Goal: Task Accomplishment & Management: Manage account settings

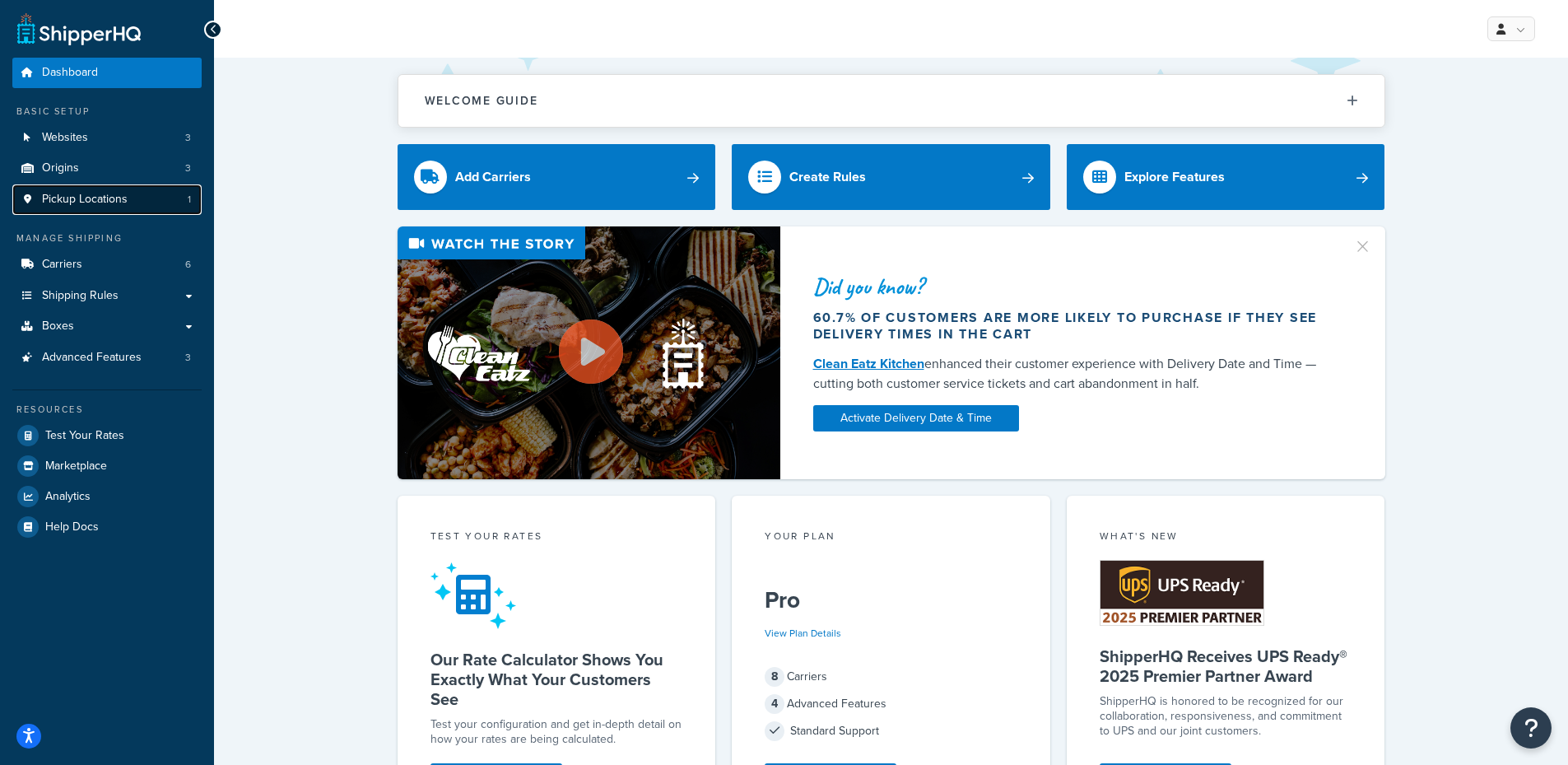
click at [87, 195] on span "Pickup Locations" at bounding box center [84, 199] width 86 height 14
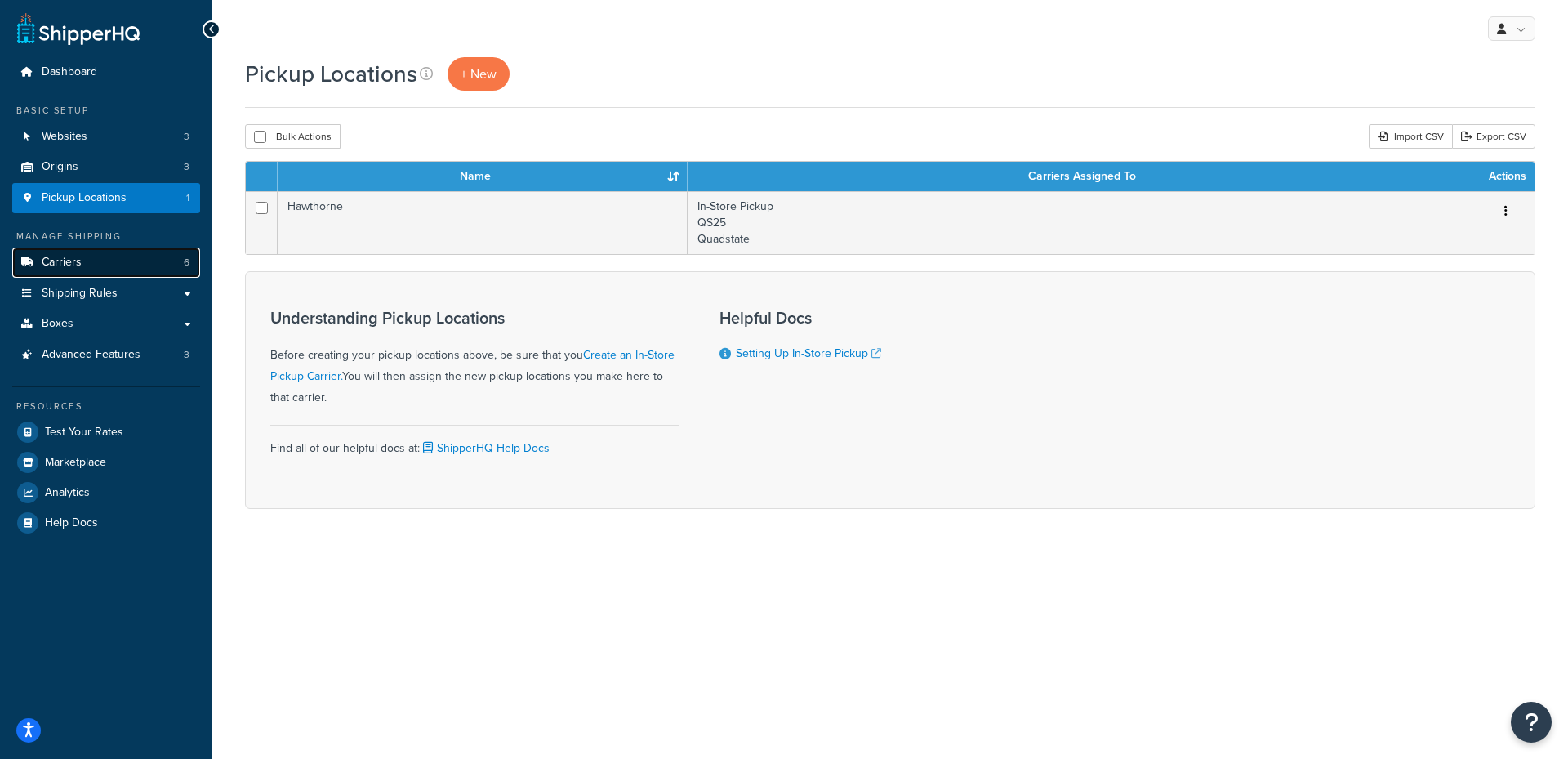
click at [102, 259] on link "Carriers 6" at bounding box center [106, 263] width 188 height 30
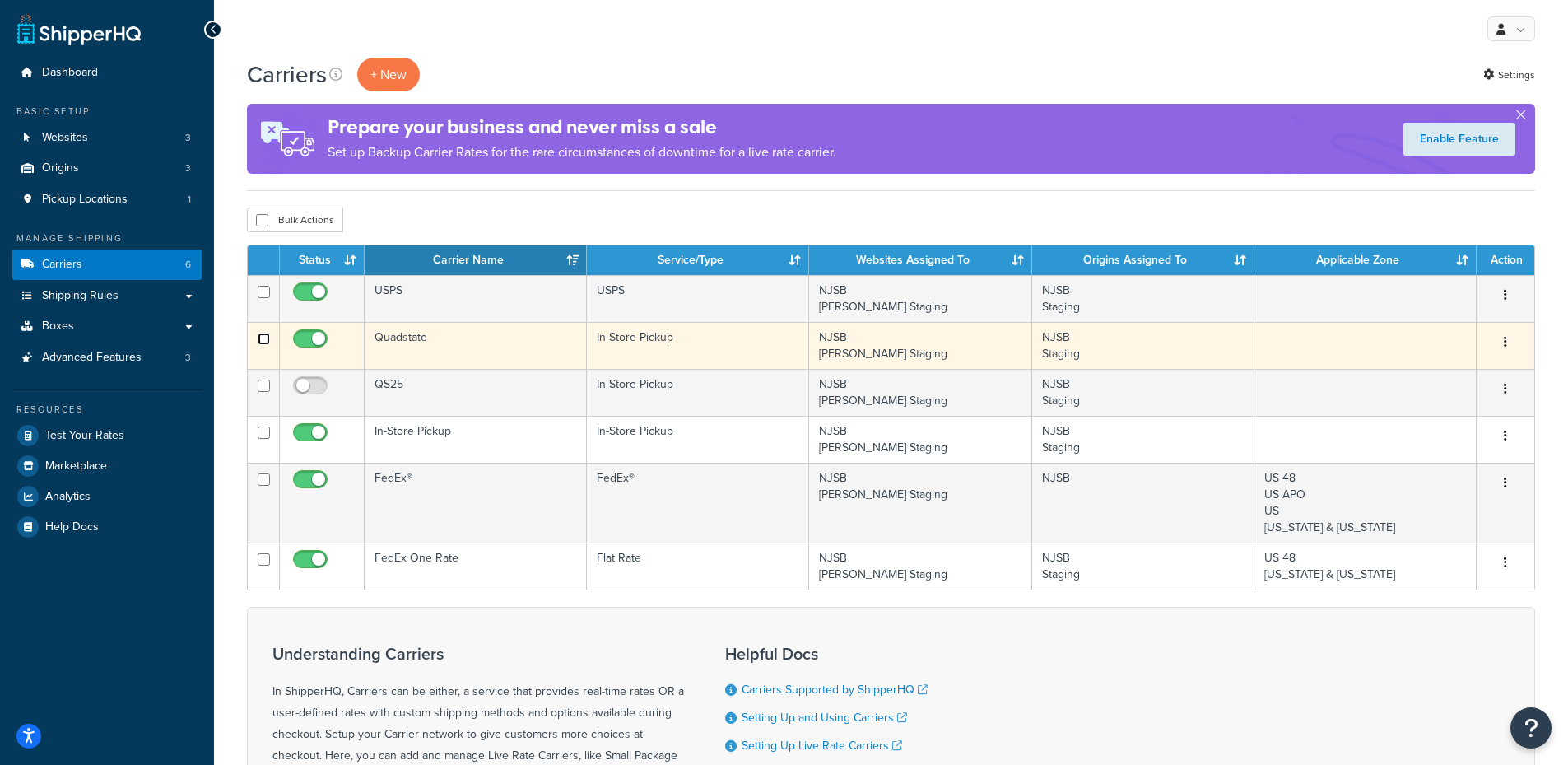
click at [266, 345] on input "checkbox" at bounding box center [264, 339] width 12 height 12
checkbox input "true"
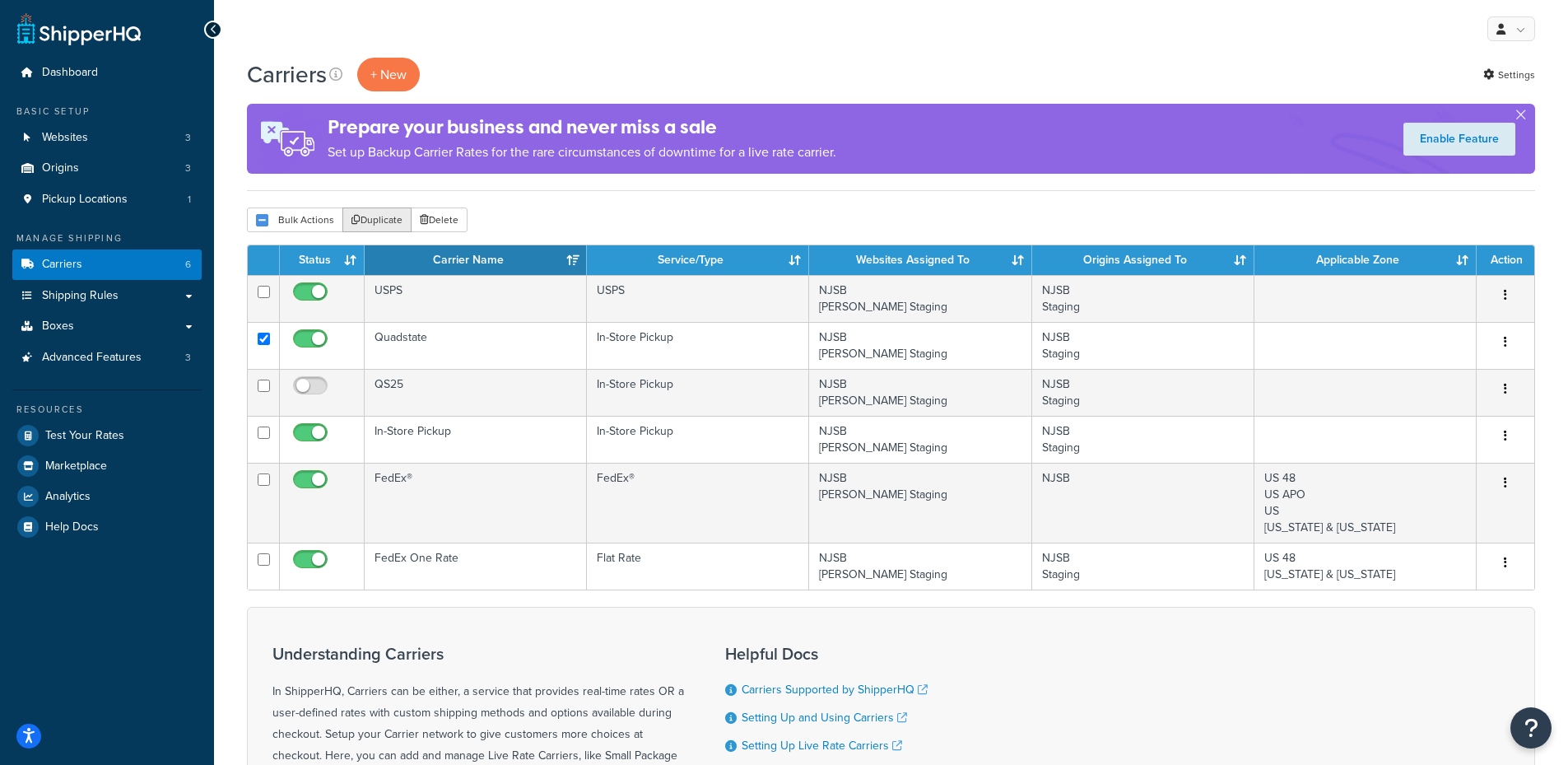
drag, startPoint x: 375, startPoint y: 222, endPoint x: 850, endPoint y: 65, distance: 500.3
click at [376, 222] on button "Duplicate" at bounding box center [377, 220] width 69 height 25
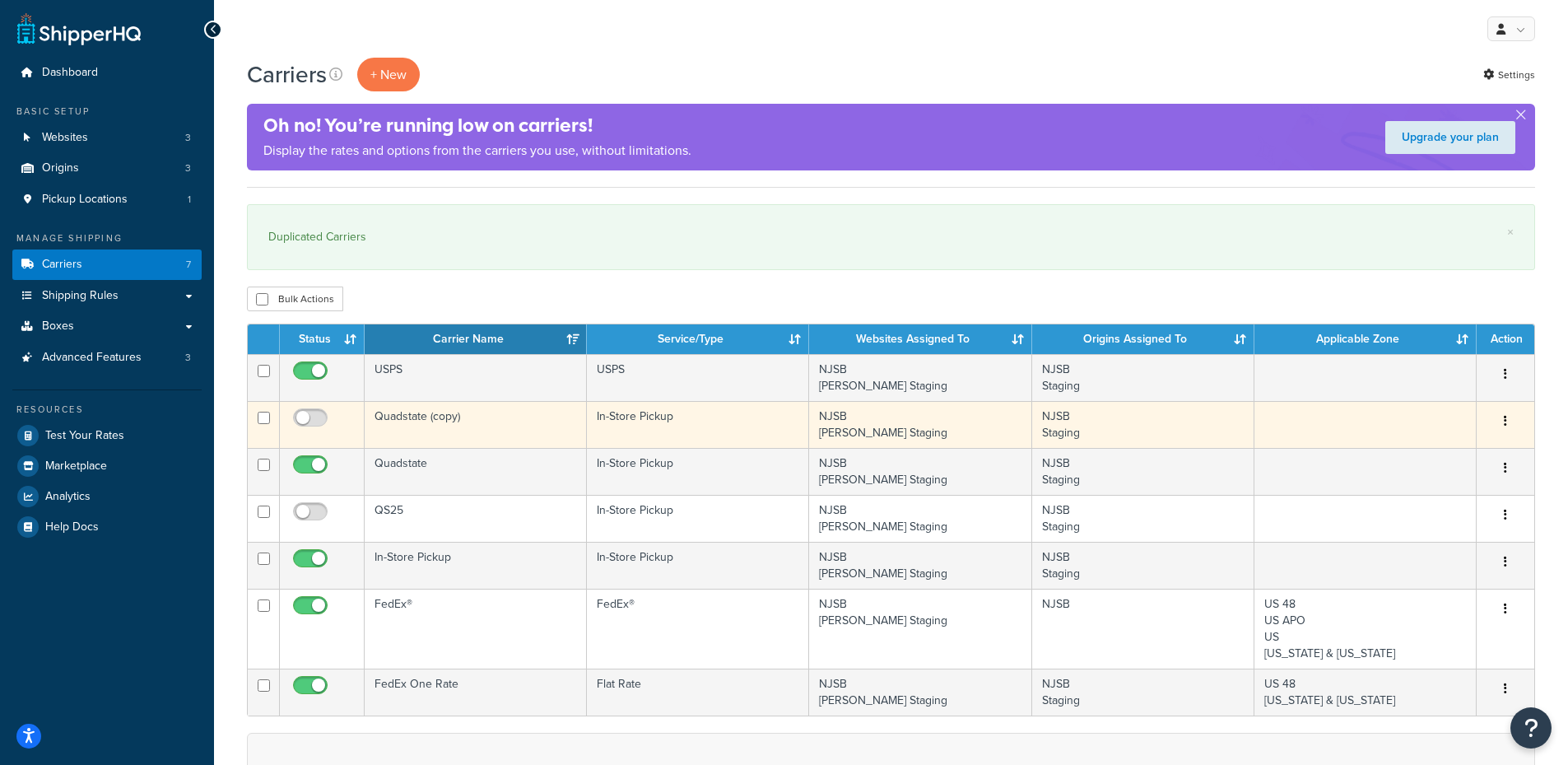
click at [403, 412] on td "Quadstate (copy)" at bounding box center [476, 425] width 222 height 47
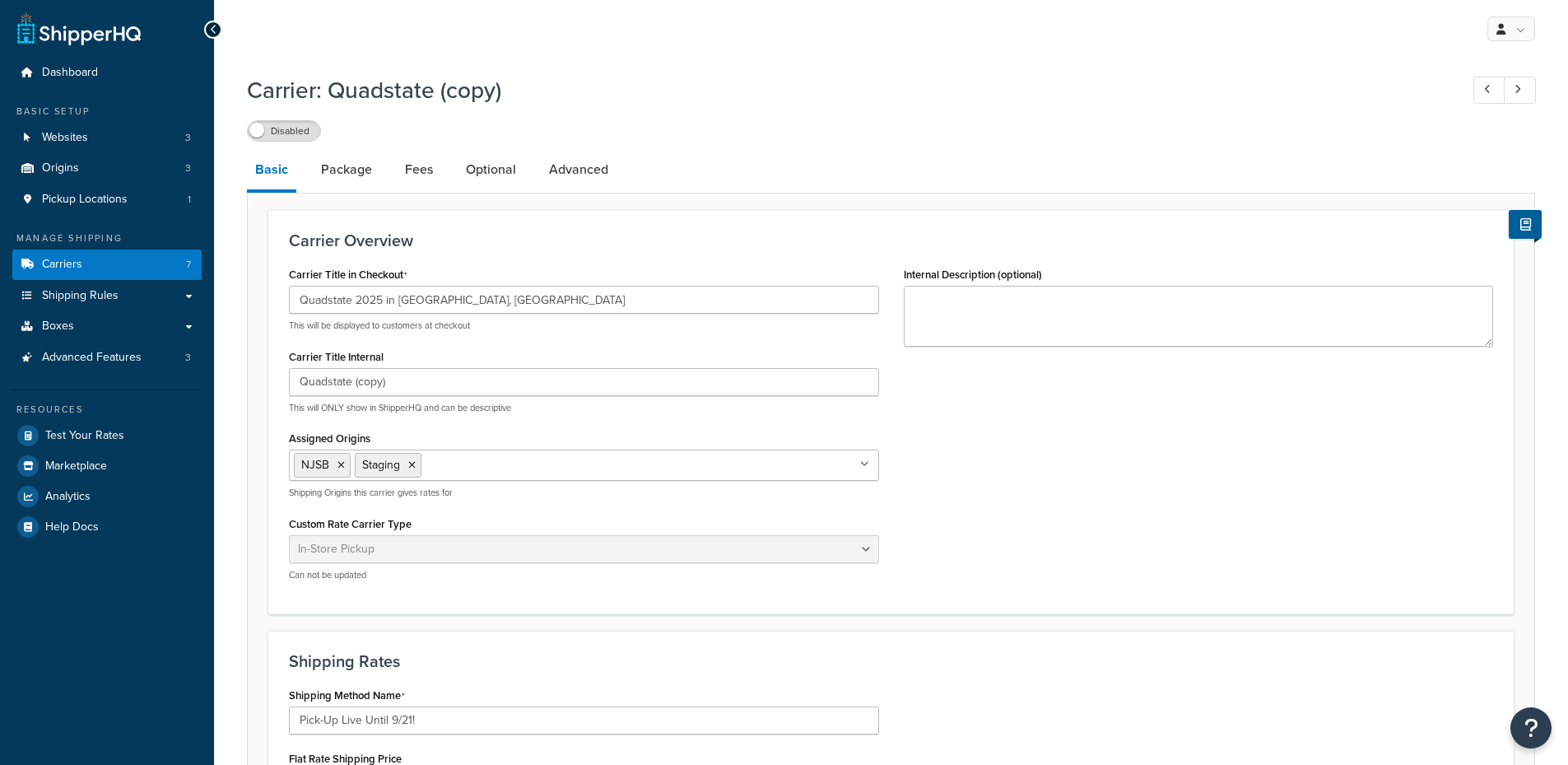
select select "pickup"
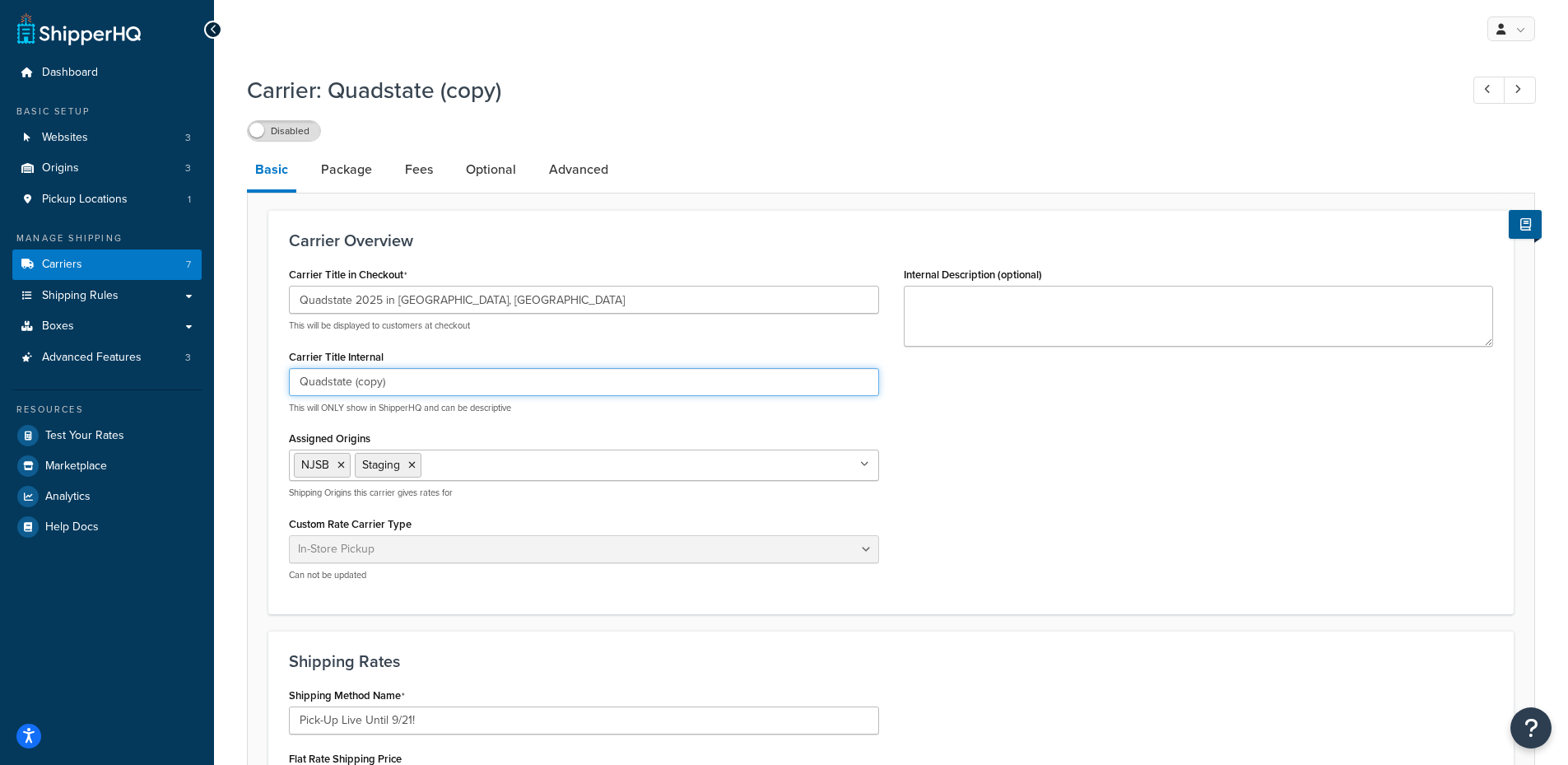
drag, startPoint x: 442, startPoint y: 385, endPoint x: -31, endPoint y: 413, distance: 473.8
click at [0, 413] on html "Press Alt+1 for screen-reader mode, Alt+0 to cancel Accessibility Screen-Reader…" at bounding box center [784, 770] width 1568 height 1542
type input "Ashokan Fall Seminar"
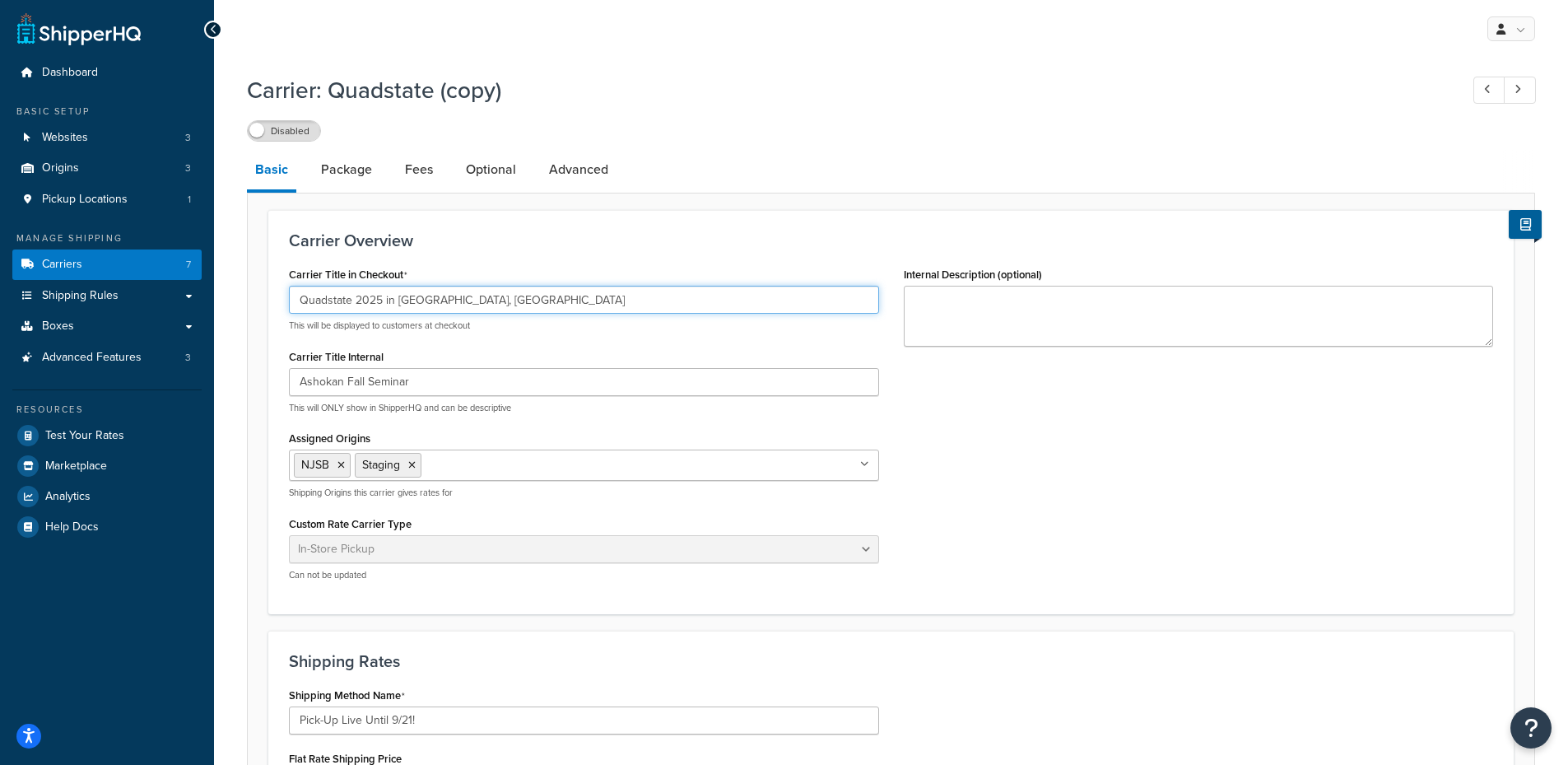
click at [477, 302] on input "Quadstate 2025 in Troy, OH" at bounding box center [584, 300] width 590 height 28
drag, startPoint x: 503, startPoint y: 295, endPoint x: -75, endPoint y: 340, distance: 579.7
click at [0, 340] on html "Accessibility Screen-Reader Guide, Feedback, and Issue Reporting | New window S…" at bounding box center [784, 770] width 1568 height 1542
type input "Z"
type input "Ashokan in Olivebridge, NY"
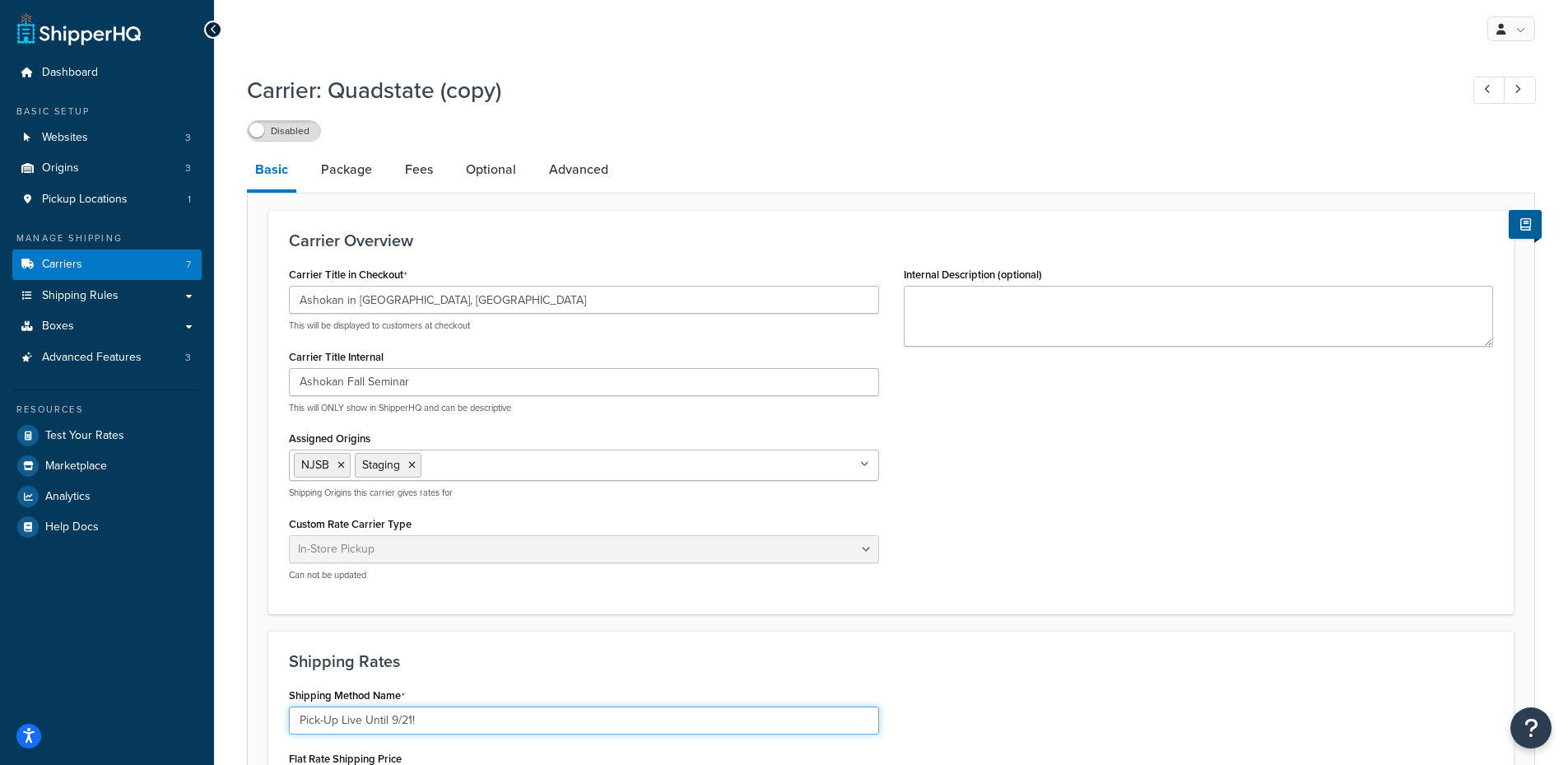
click at [498, 718] on input "Pick-Up Live Until 9/21!" at bounding box center [584, 721] width 590 height 28
type input "Pick-Up Live Until 9/29!"
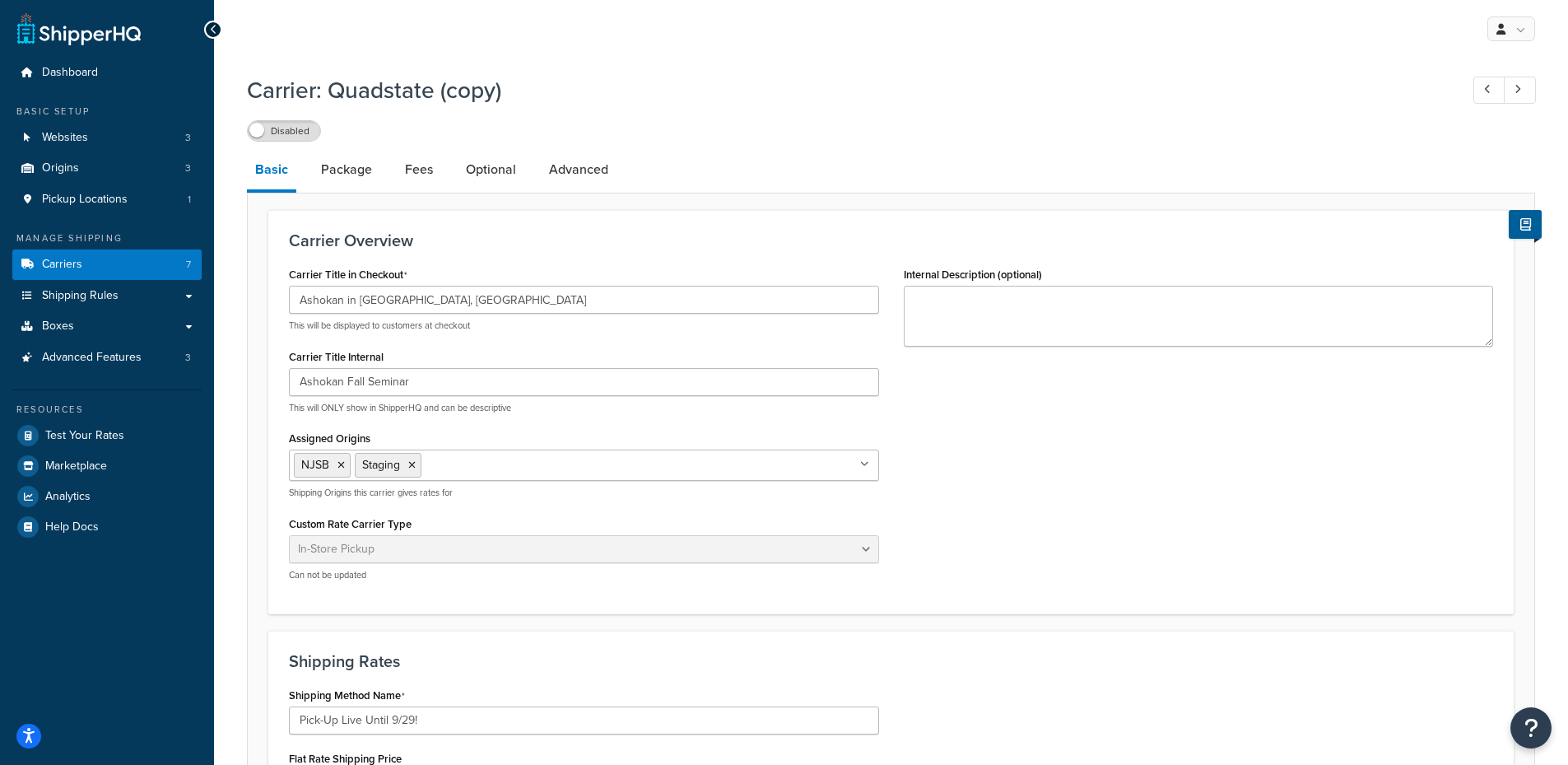
click at [517, 649] on div "Shipping Rates Shipping Method Name Pick-Up Live Until 9/29! Flat Rate Shipping…" at bounding box center [891, 772] width 1246 height 282
click at [351, 168] on link "Package" at bounding box center [346, 169] width 67 height 40
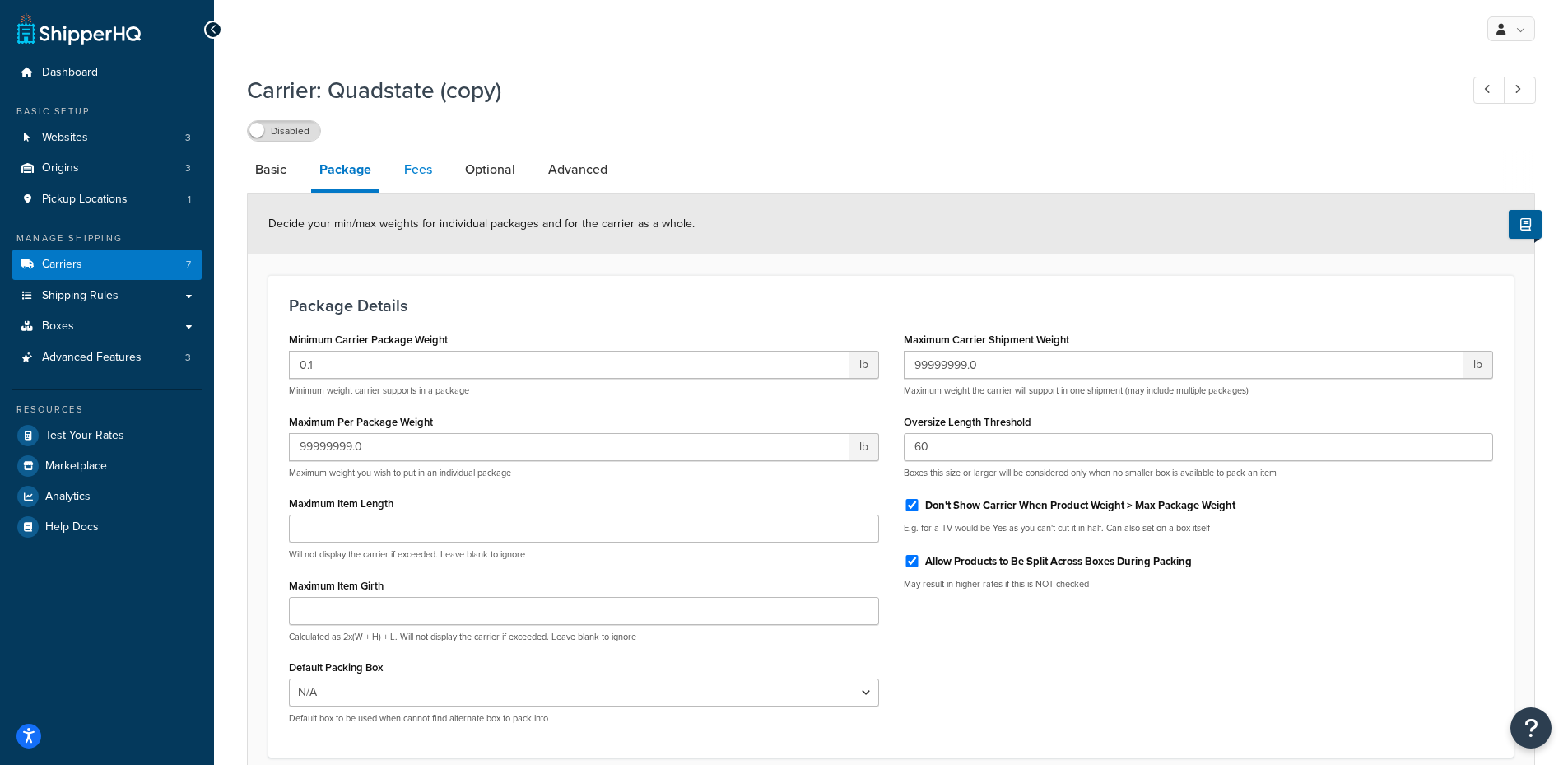
click at [423, 176] on link "Fees" at bounding box center [418, 169] width 44 height 40
select select "AFTER"
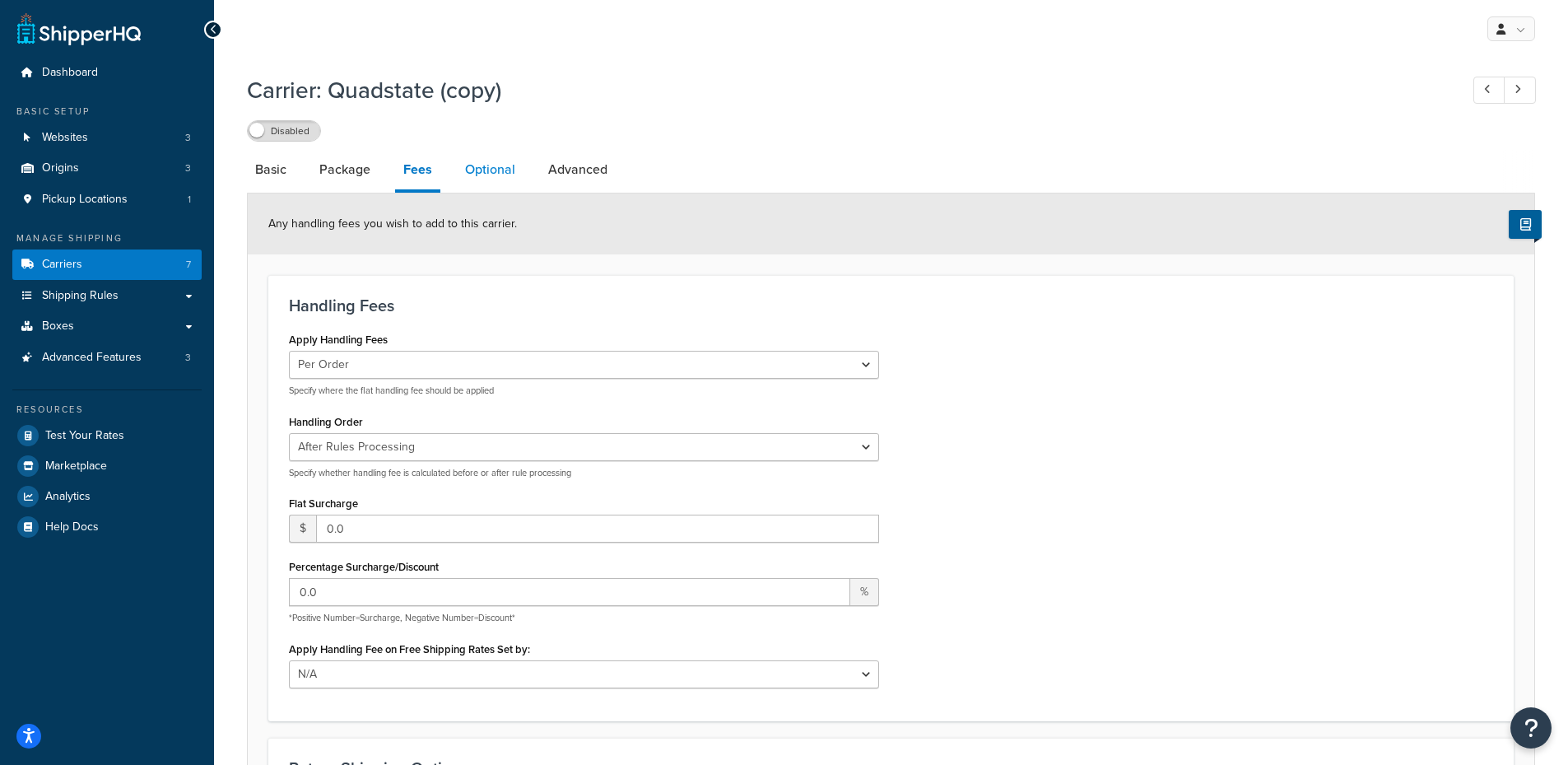
click at [485, 168] on link "Optional" at bounding box center [490, 169] width 66 height 40
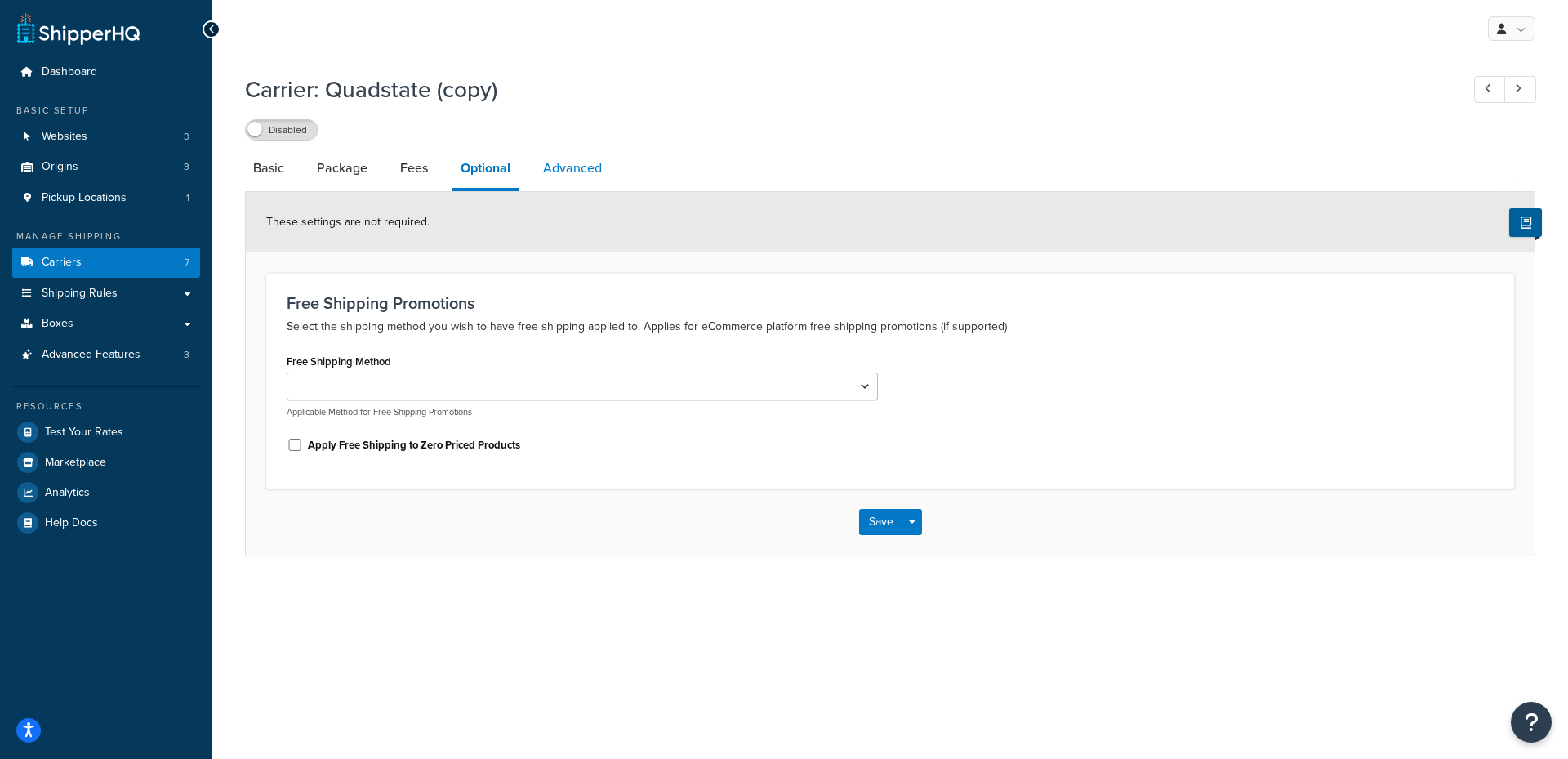
click at [543, 182] on link "Advanced" at bounding box center [572, 168] width 75 height 40
select select "false"
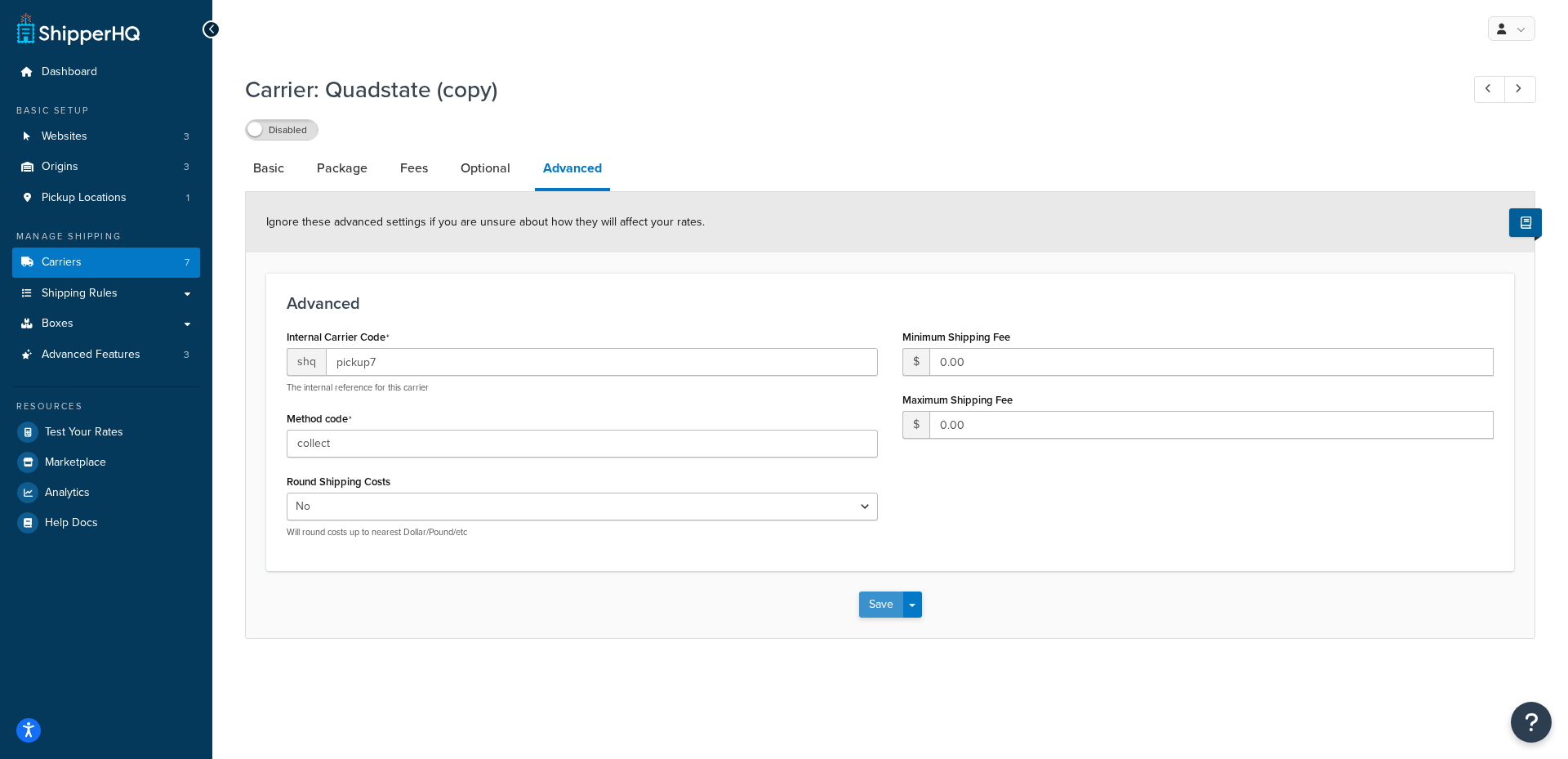
click at [871, 615] on button "Save" at bounding box center [882, 605] width 44 height 26
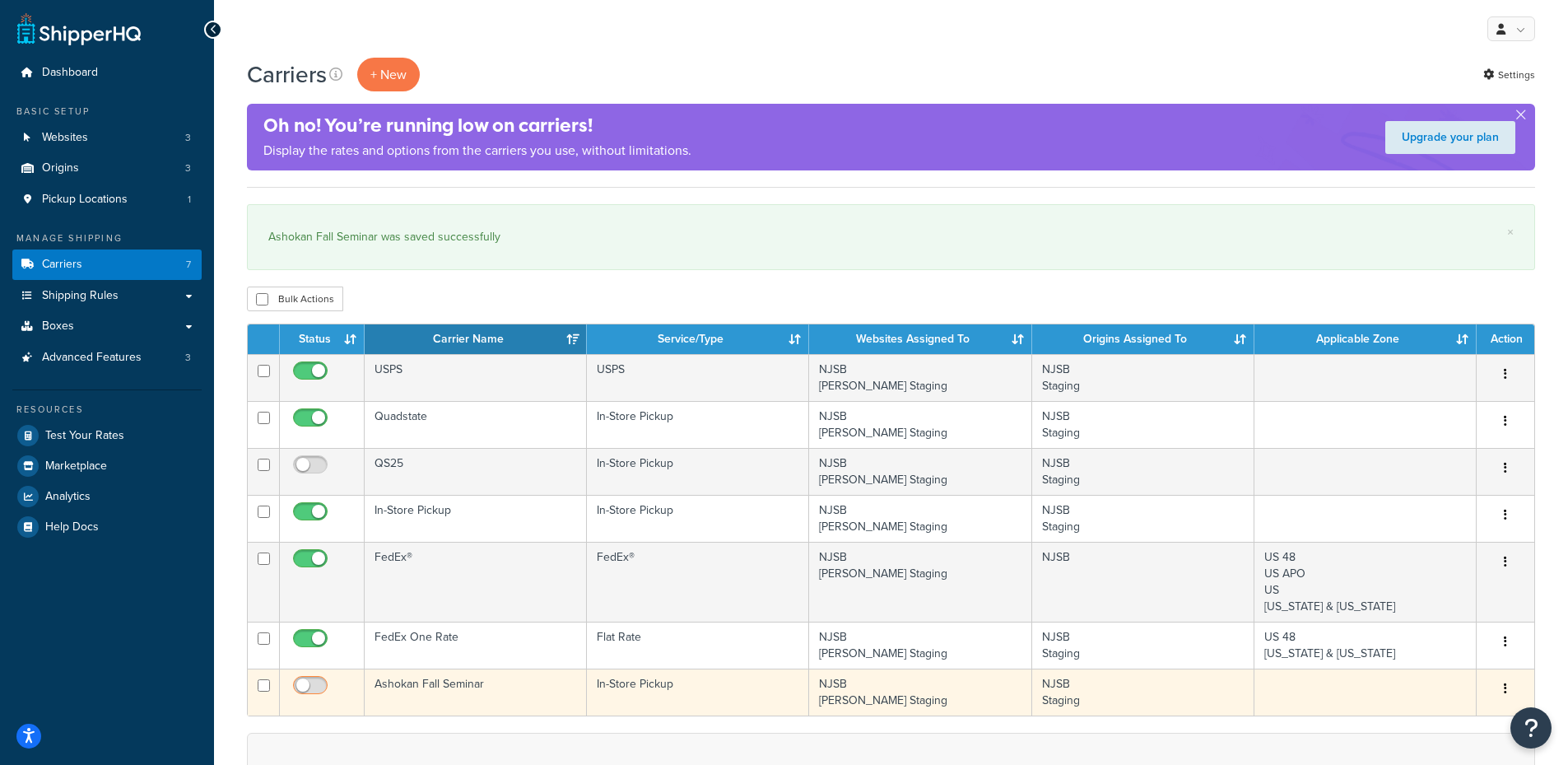
click at [313, 686] on input "checkbox" at bounding box center [312, 690] width 45 height 20
checkbox input "true"
click at [450, 681] on td "Ashokan Fall Seminar" at bounding box center [476, 692] width 222 height 47
click at [462, 679] on td "Ashokan Fall Seminar" at bounding box center [476, 692] width 222 height 47
click at [400, 685] on td "Ashokan Fall Seminar" at bounding box center [476, 692] width 222 height 47
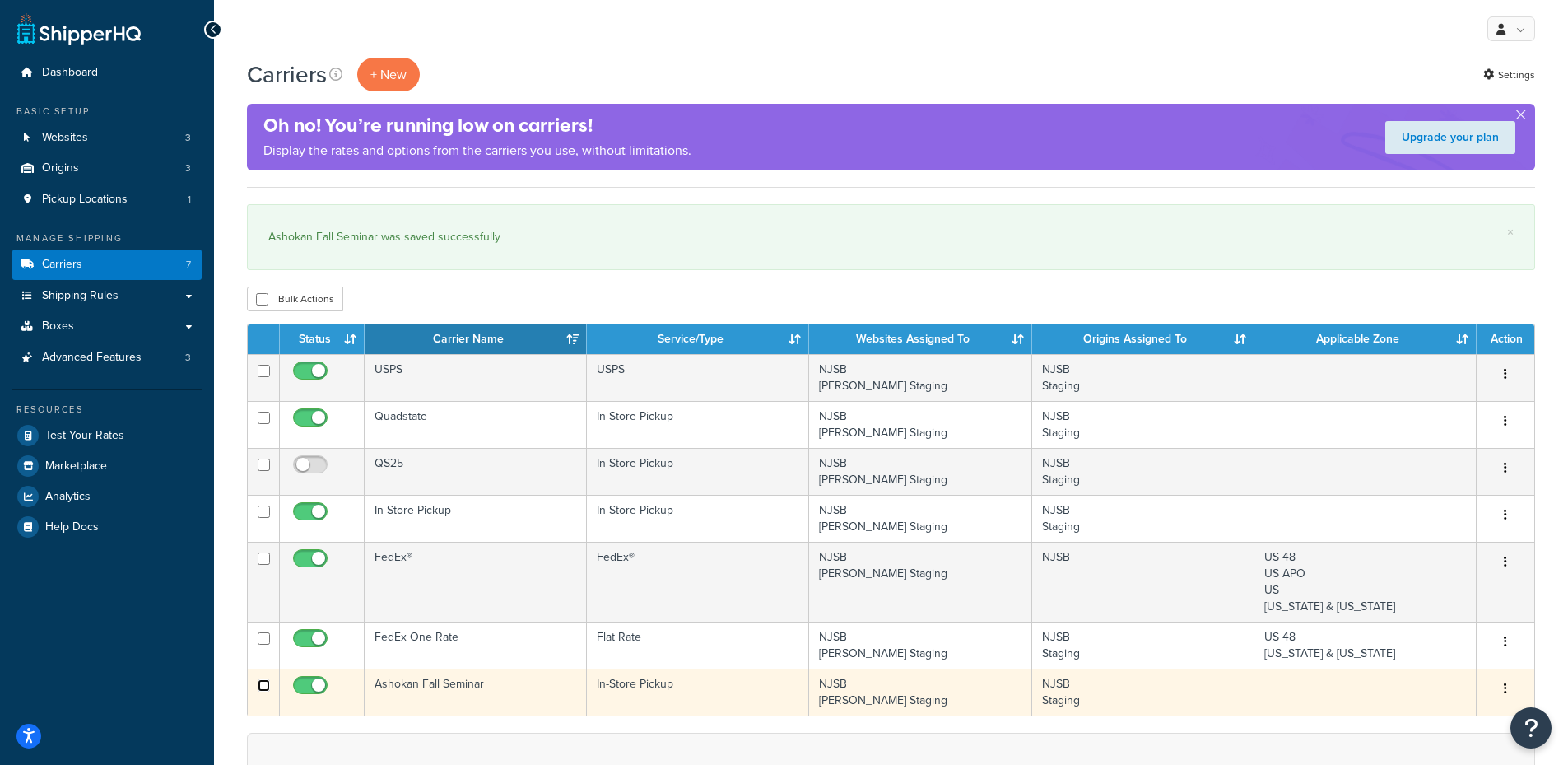
click at [266, 690] on input "checkbox" at bounding box center [264, 686] width 12 height 12
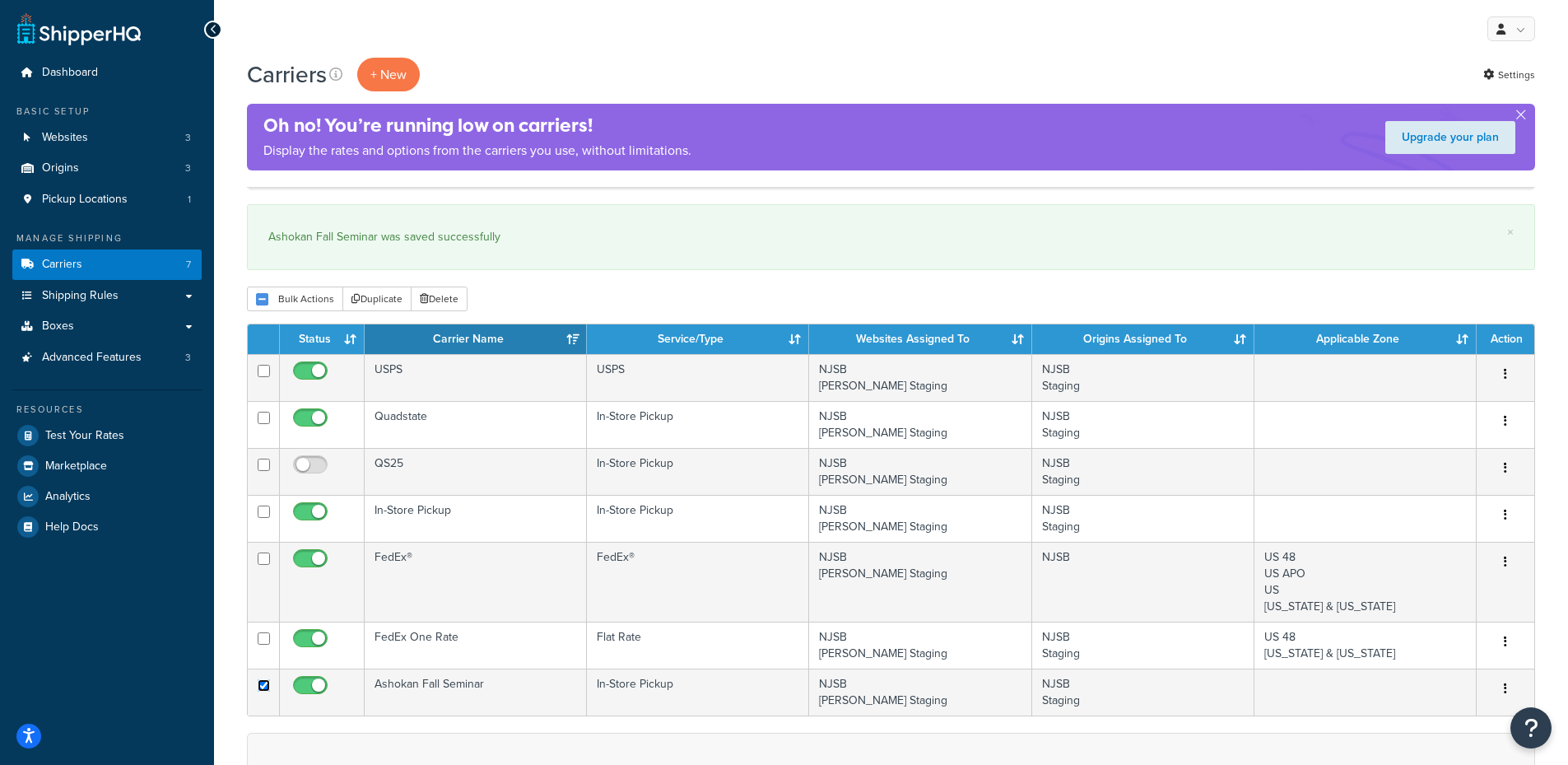
scroll to position [192, 0]
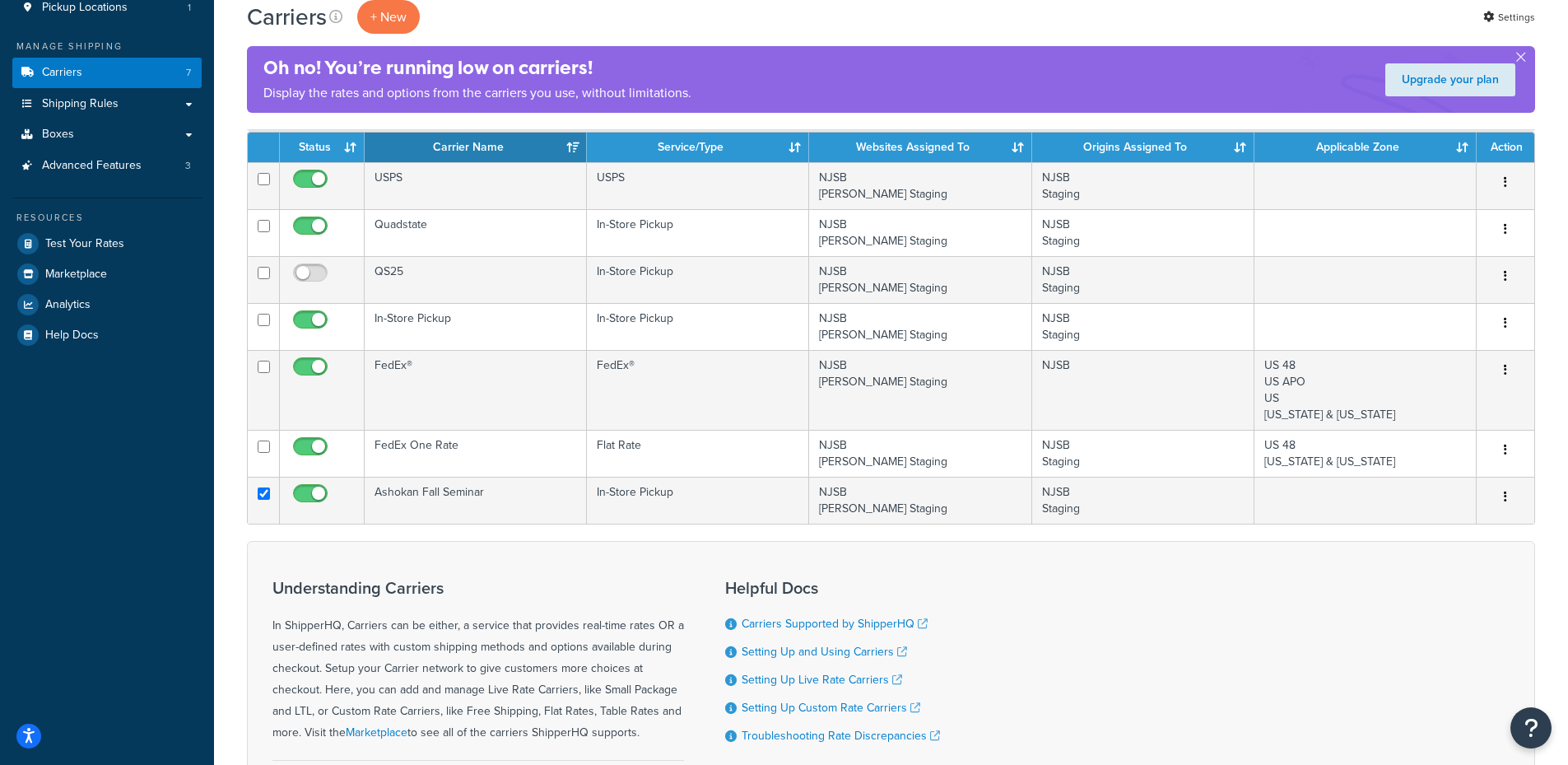
click at [789, 143] on th "Service/Type" at bounding box center [698, 147] width 222 height 29
checkbox input "false"
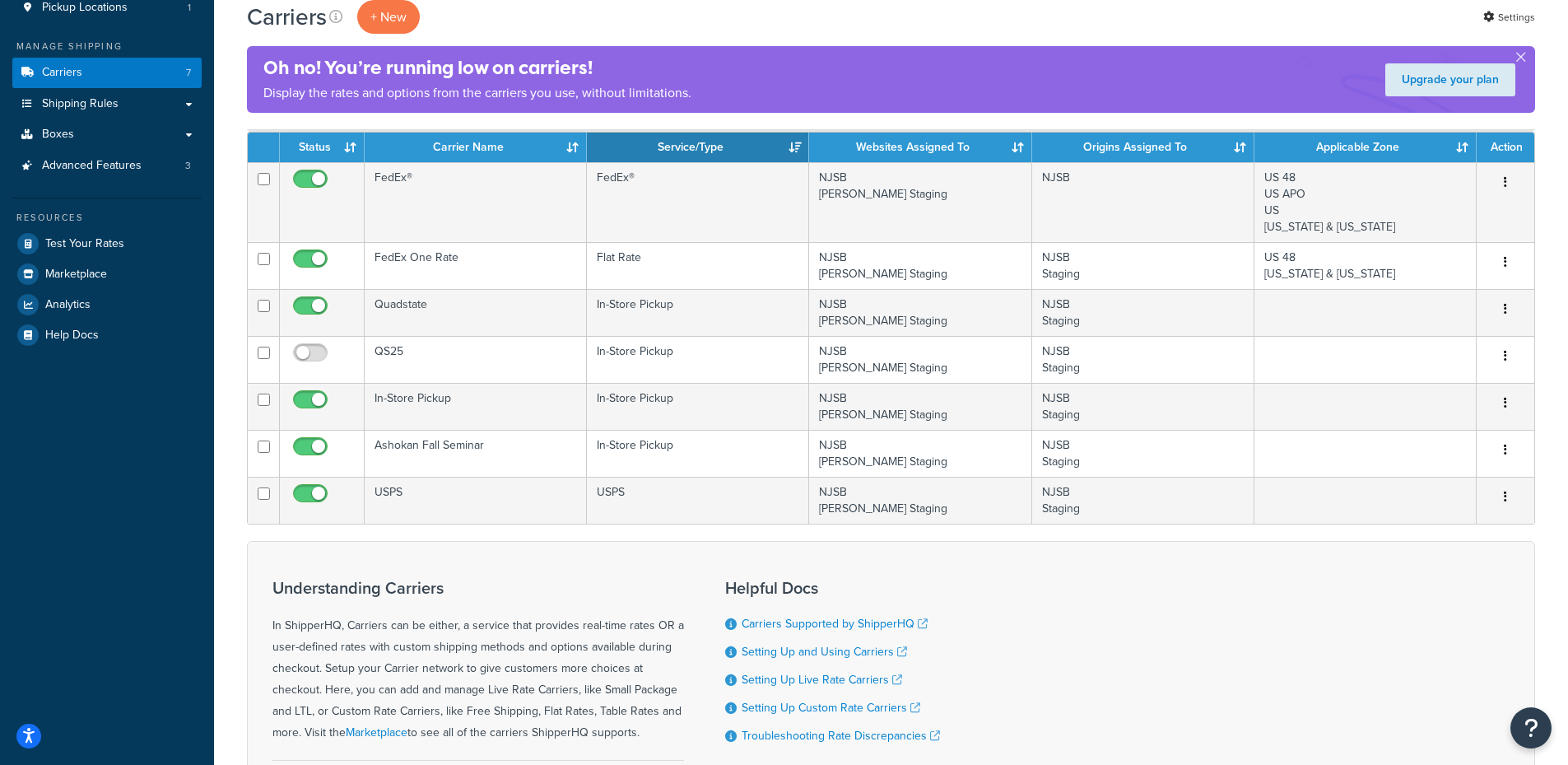
click at [794, 145] on th "Service/Type" at bounding box center [698, 147] width 222 height 29
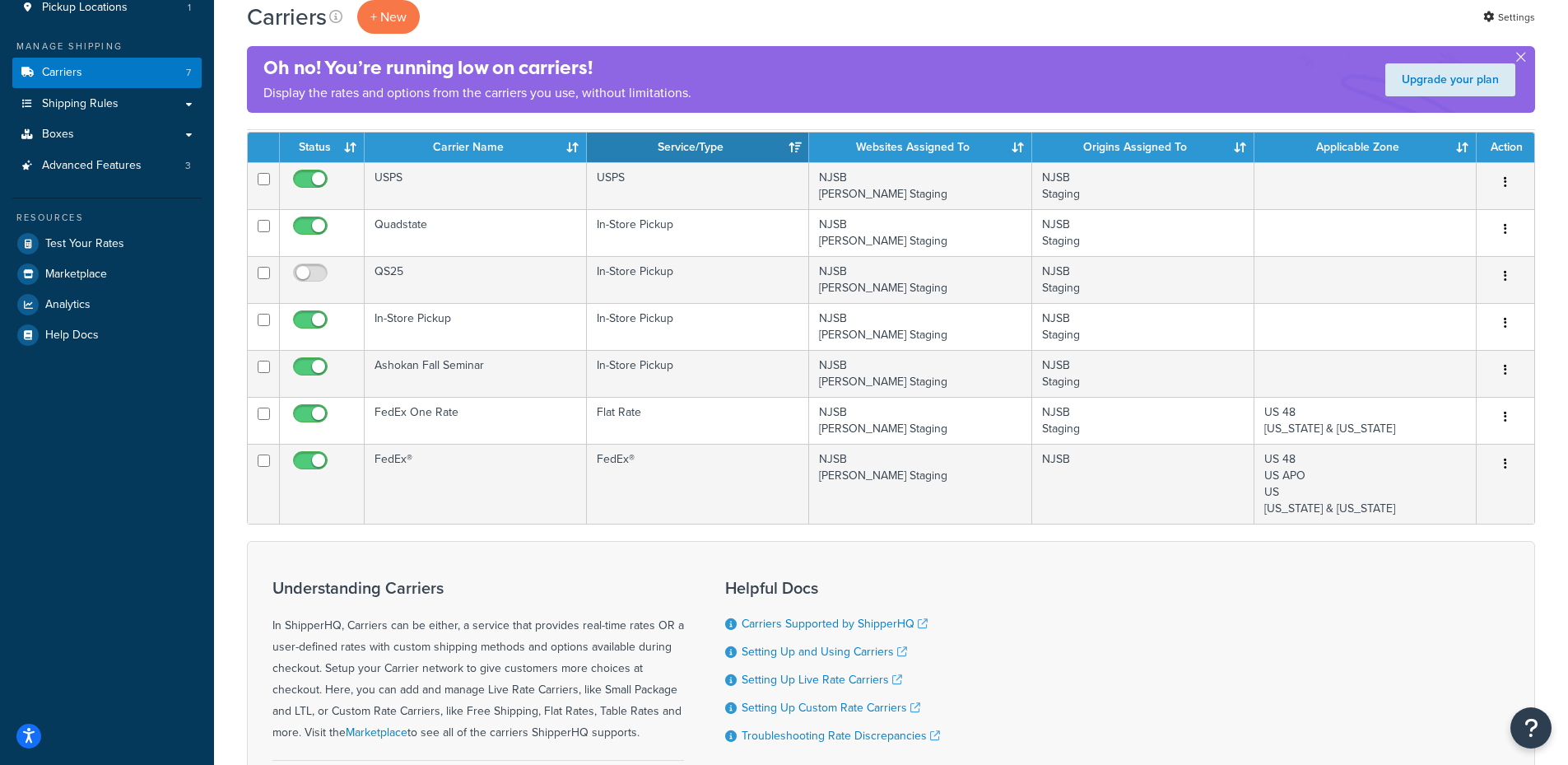
scroll to position [0, 0]
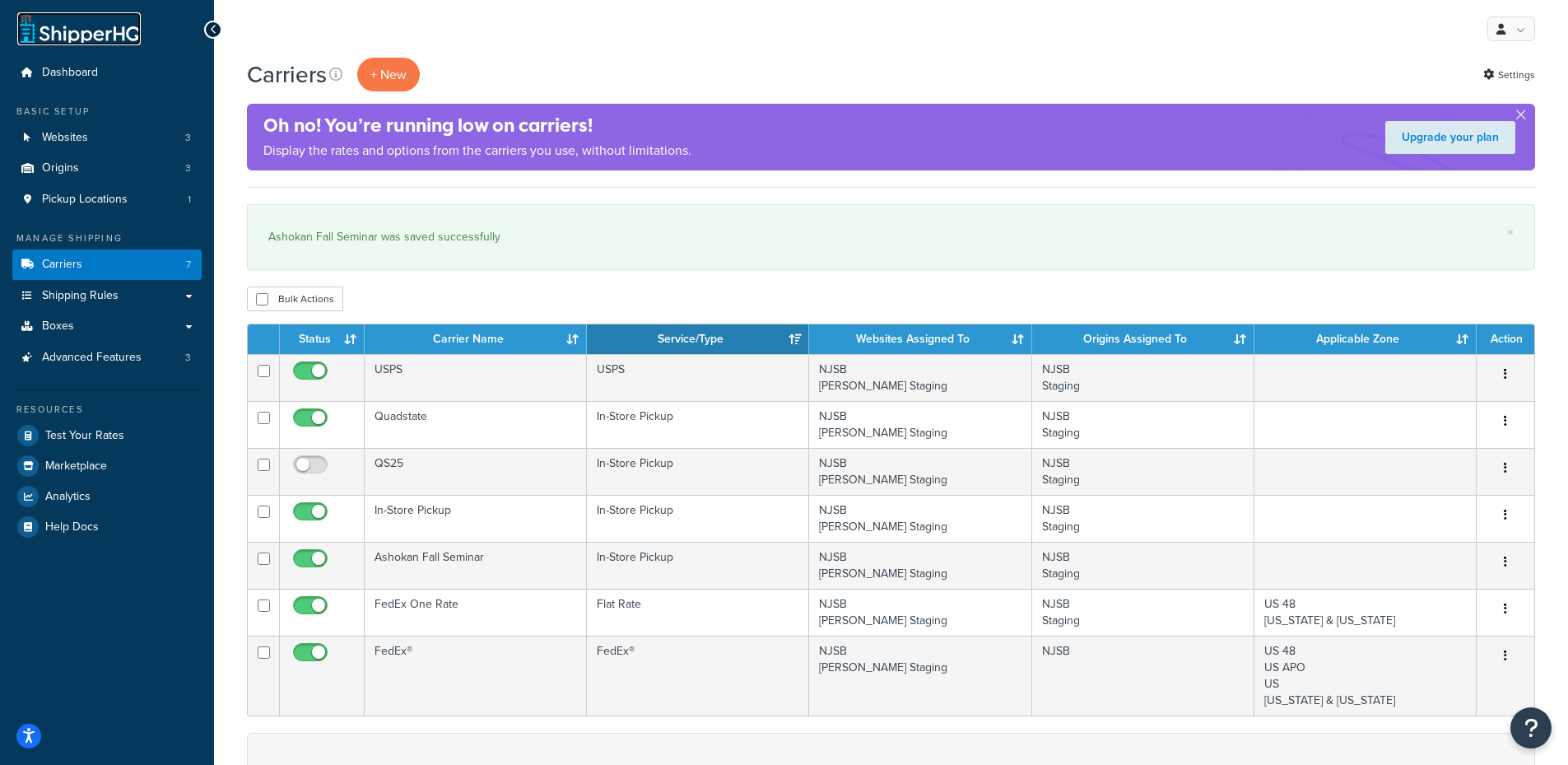
click at [86, 41] on link at bounding box center [79, 28] width 123 height 33
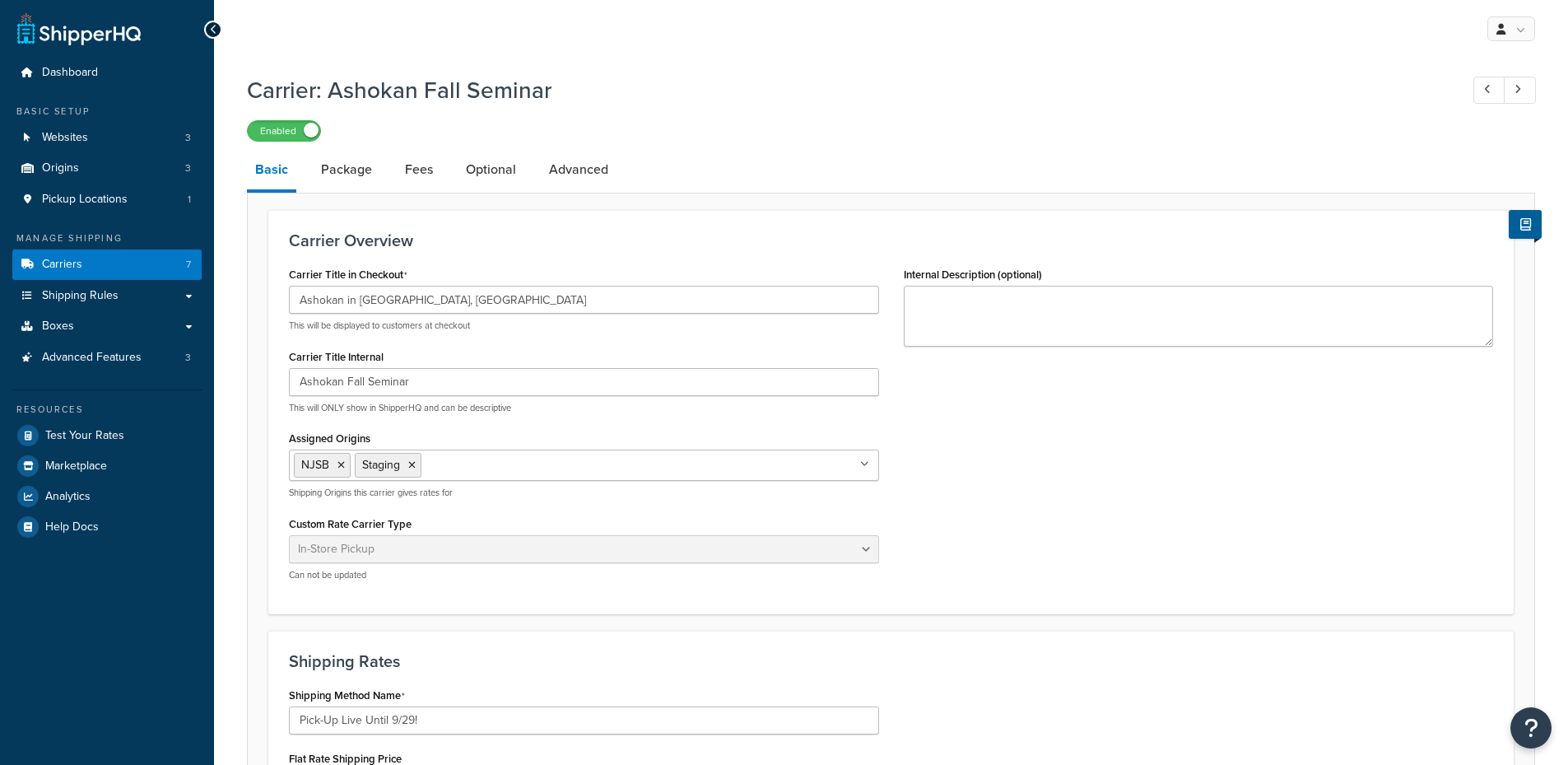
select select "pickup"
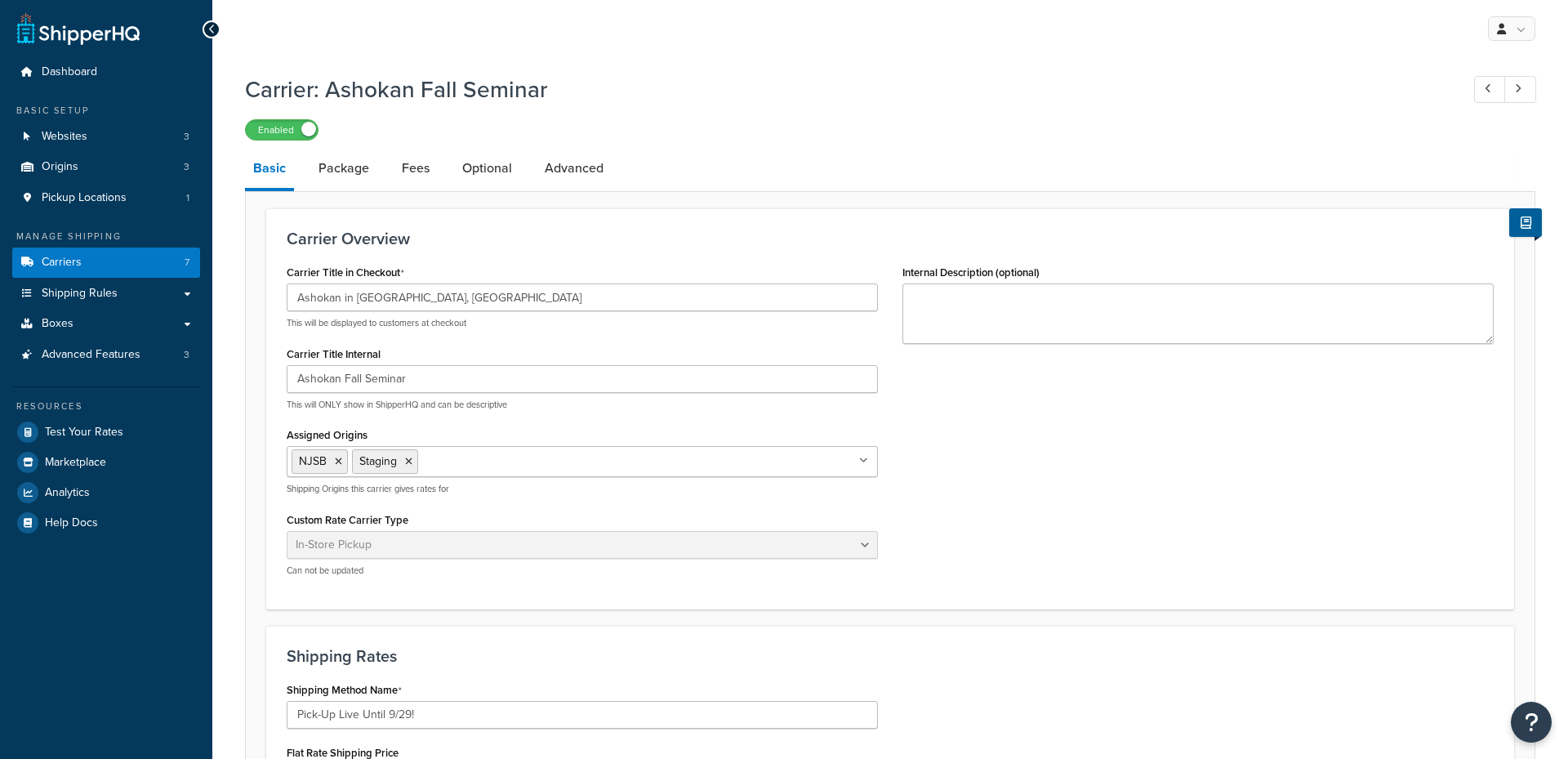
select select "pickup"
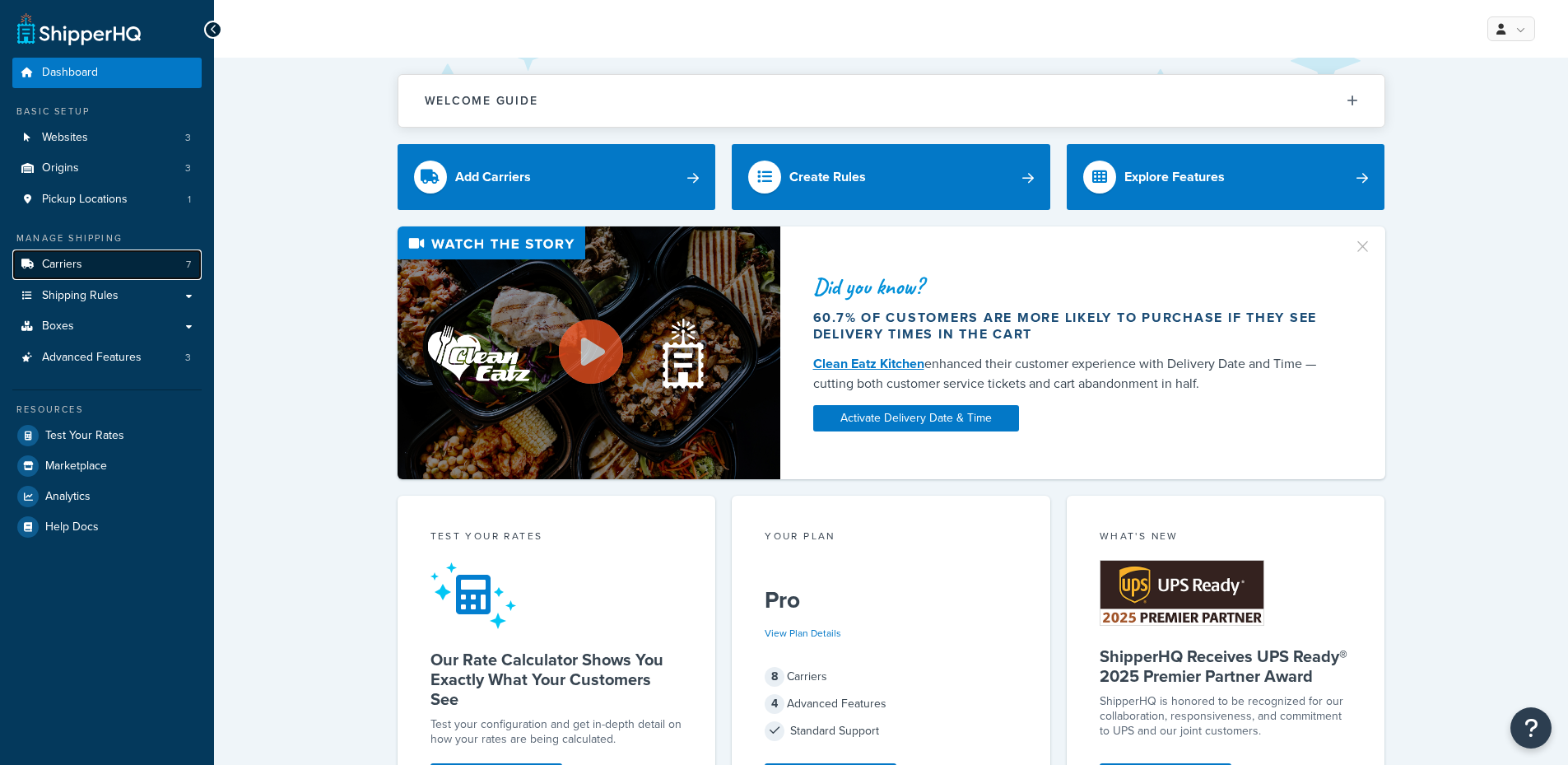
click at [100, 263] on link "Carriers 7" at bounding box center [107, 265] width 190 height 30
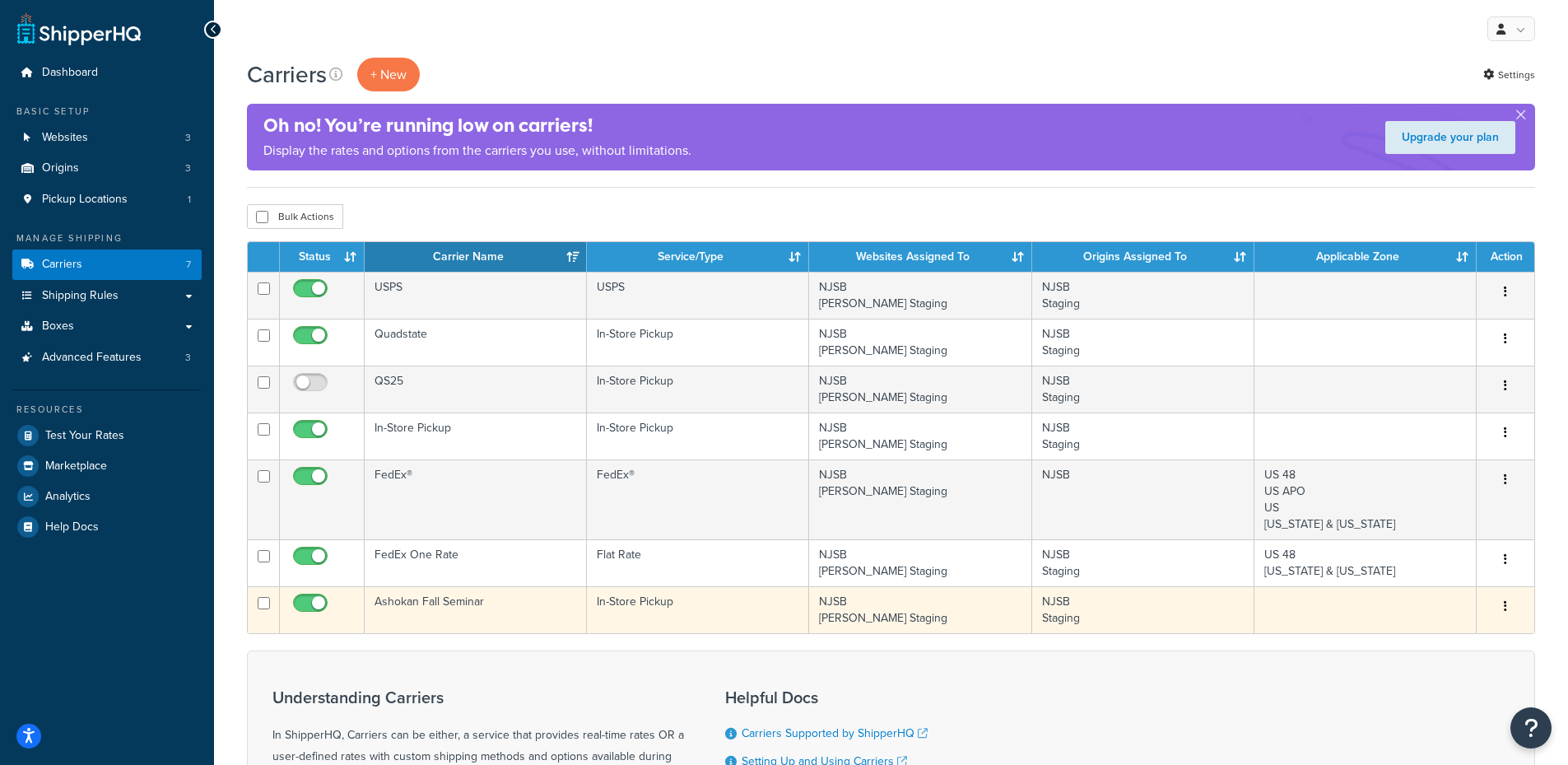
click at [1497, 611] on button "button" at bounding box center [1505, 607] width 23 height 27
